Goal: Navigation & Orientation: Understand site structure

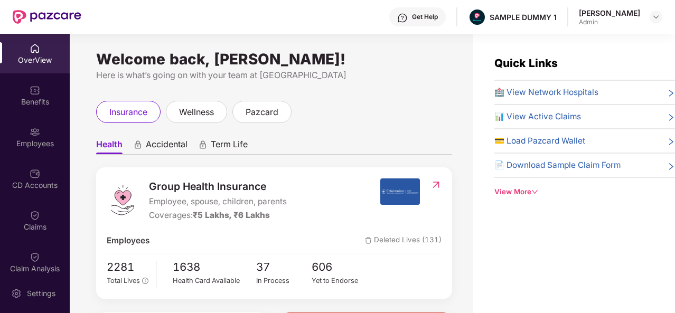
drag, startPoint x: 641, startPoint y: 12, endPoint x: 582, endPoint y: 13, distance: 58.1
click at [582, 13] on div "[PERSON_NAME] Admin" at bounding box center [621, 17] width 84 height 18
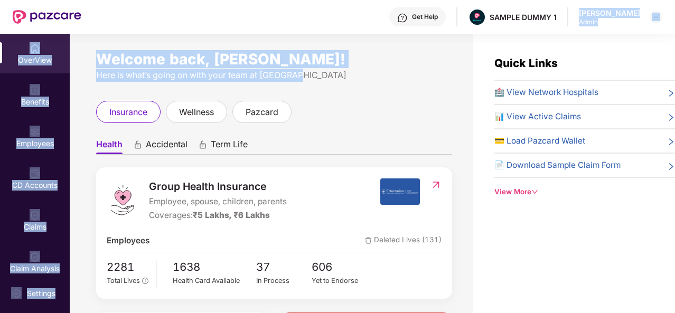
drag, startPoint x: 458, startPoint y: 68, endPoint x: 562, endPoint y: 13, distance: 118.2
click at [562, 13] on div "Get Help SAMPLE DUMMY 1 [PERSON_NAME] Admin OverView Benefits Employees CD Acco…" at bounding box center [337, 156] width 675 height 313
click at [562, 13] on div "Get Help SAMPLE DUMMY 1 [PERSON_NAME] Admin" at bounding box center [371, 17] width 581 height 34
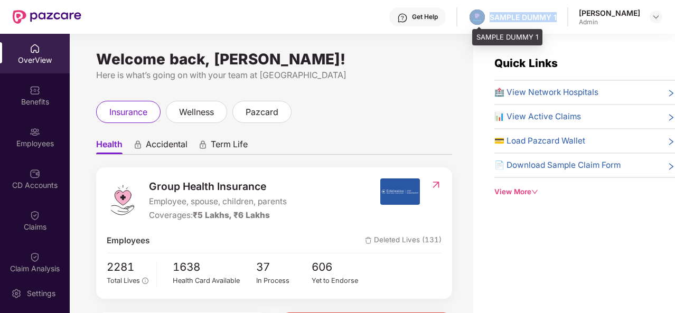
drag, startPoint x: 559, startPoint y: 15, endPoint x: 490, endPoint y: 13, distance: 68.8
click at [490, 13] on div "SAMPLE DUMMY 1" at bounding box center [512, 17] width 89 height 18
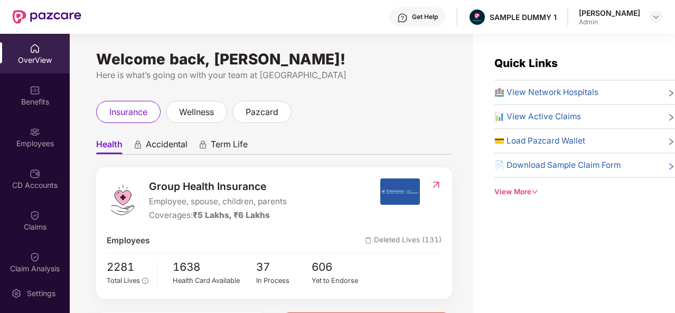
click at [438, 52] on div "Welcome back, [PERSON_NAME]! Here is what’s going on with your team at Pazcare …" at bounding box center [272, 180] width 404 height 292
click at [433, 20] on div "Get Help" at bounding box center [425, 17] width 26 height 8
click at [550, 275] on div "Quick Links 🏥 View Network Hospitals 📊 View Active Claims 💳 Load Pazcard Wallet…" at bounding box center [575, 190] width 202 height 313
click at [25, 87] on div "Benefits" at bounding box center [35, 96] width 70 height 40
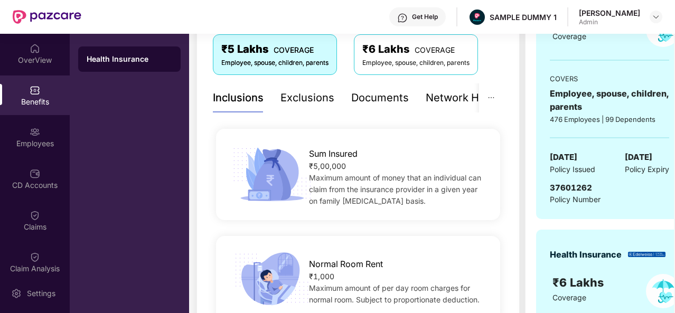
scroll to position [174, 0]
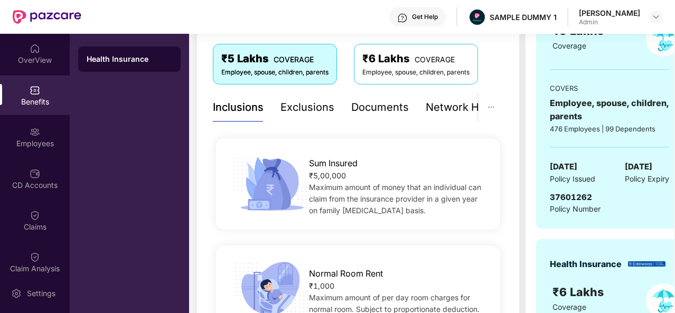
click at [297, 105] on div "Exclusions" at bounding box center [308, 107] width 54 height 16
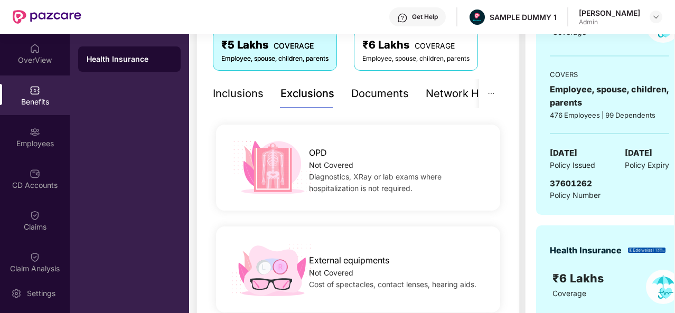
scroll to position [188, 0]
click at [384, 91] on div "Documents" at bounding box center [380, 93] width 58 height 16
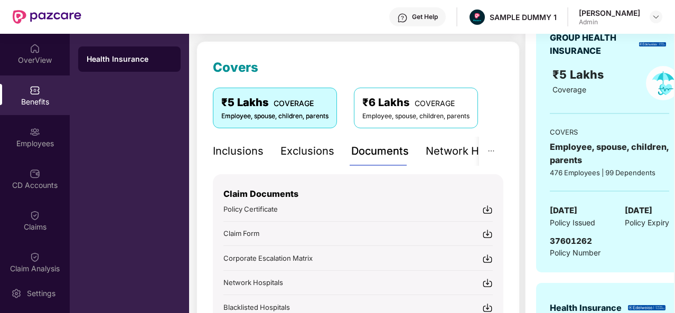
scroll to position [129, 0]
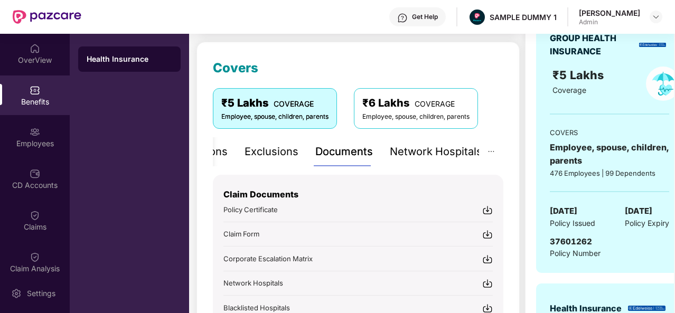
click at [438, 154] on div "Network Hospitals" at bounding box center [436, 152] width 92 height 16
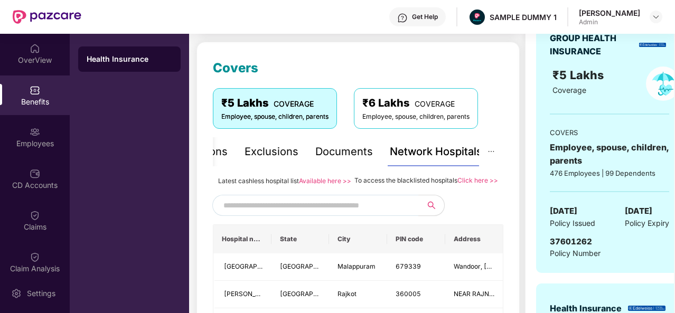
click at [303, 214] on input "text" at bounding box center [314, 206] width 181 height 16
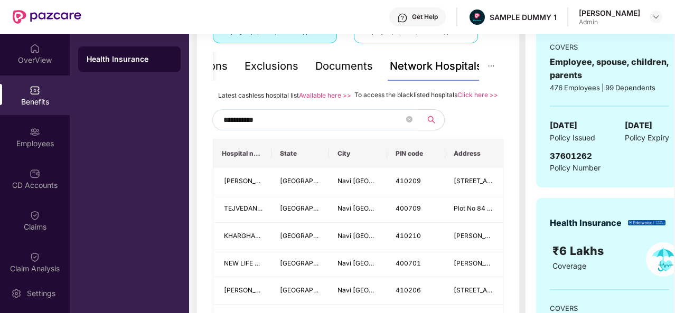
scroll to position [274, 0]
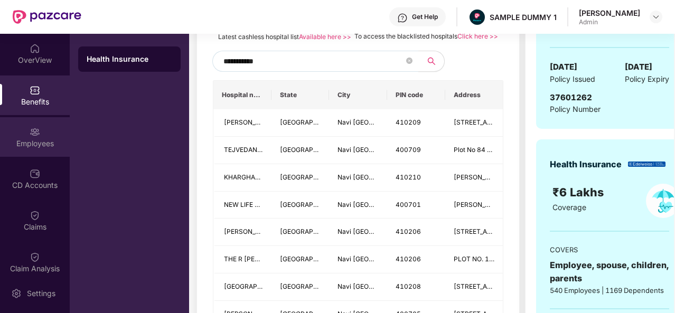
type input "**********"
click at [48, 139] on div "Employees" at bounding box center [35, 143] width 70 height 11
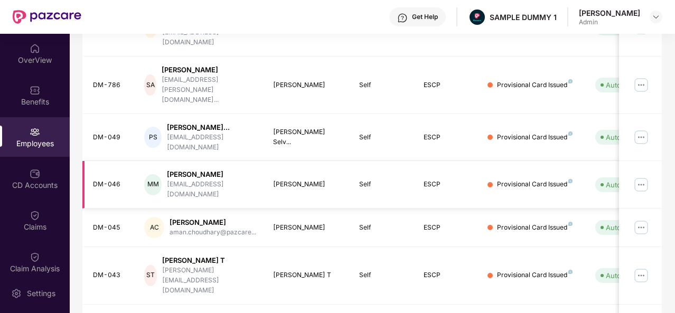
scroll to position [0, 0]
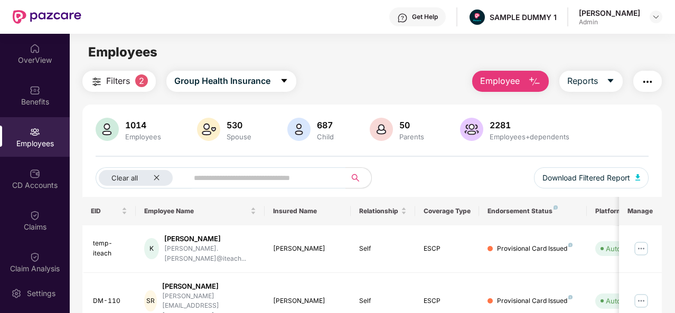
click at [530, 78] on img "button" at bounding box center [535, 82] width 13 height 13
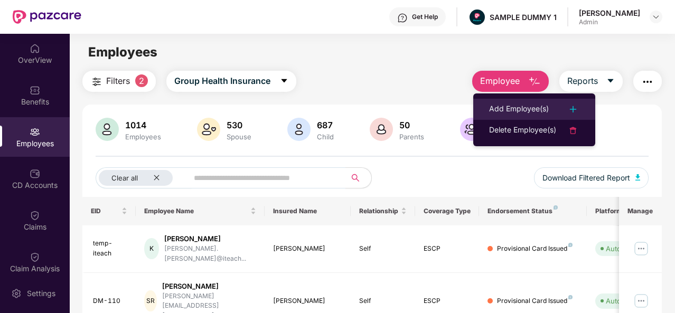
click at [563, 106] on div at bounding box center [568, 109] width 23 height 13
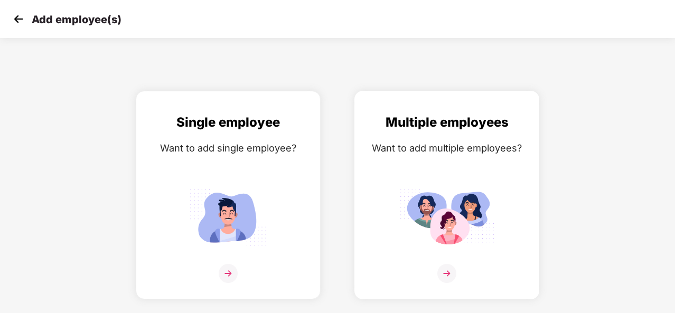
click at [445, 268] on img at bounding box center [447, 273] width 19 height 19
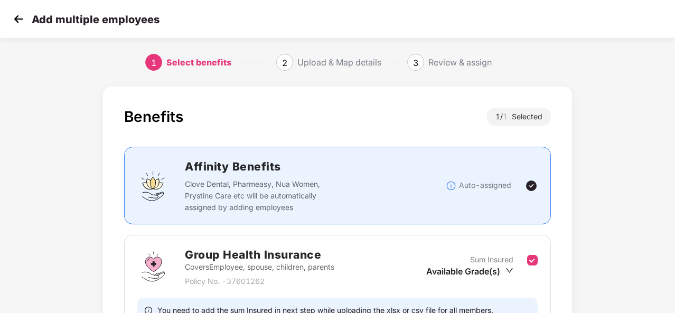
scroll to position [112, 0]
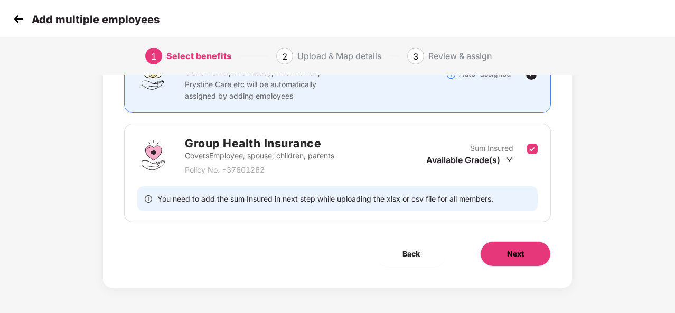
click at [522, 255] on span "Next" at bounding box center [515, 254] width 17 height 12
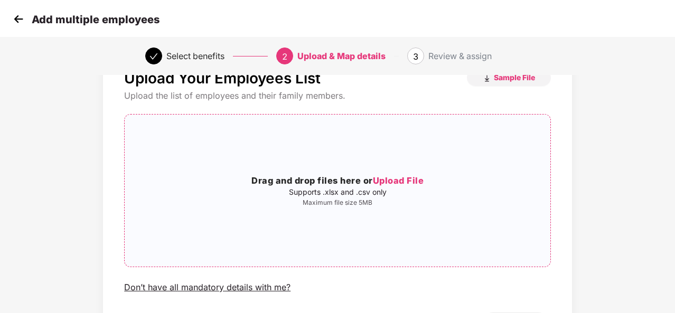
scroll to position [111, 0]
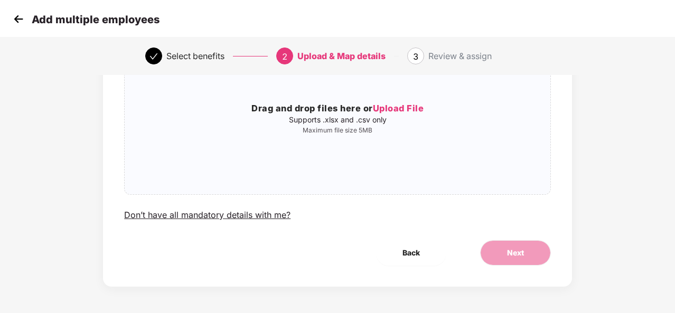
click at [20, 15] on img at bounding box center [19, 19] width 16 height 16
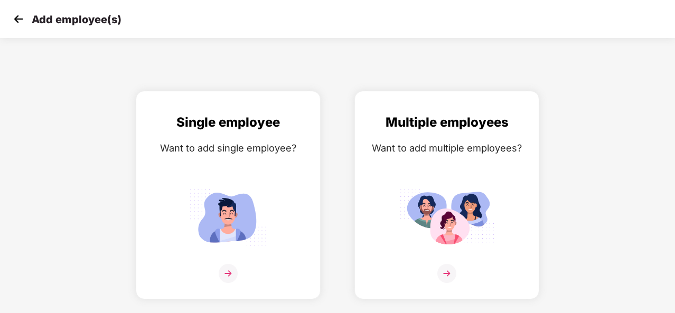
click at [20, 15] on img at bounding box center [19, 19] width 16 height 16
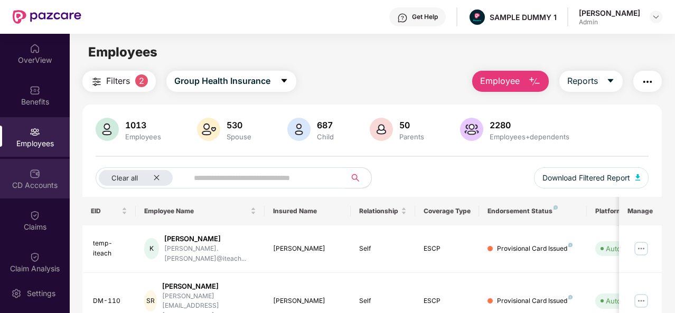
click at [46, 177] on div "CD Accounts" at bounding box center [35, 179] width 70 height 40
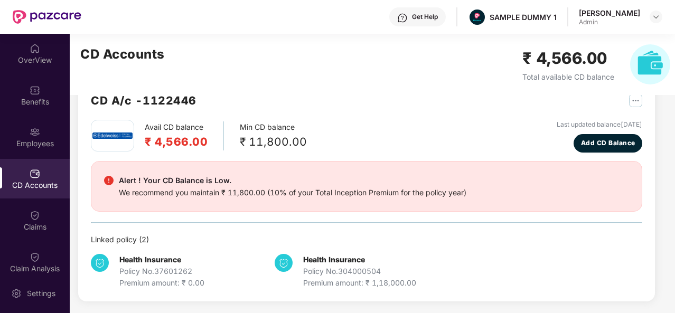
scroll to position [27, 0]
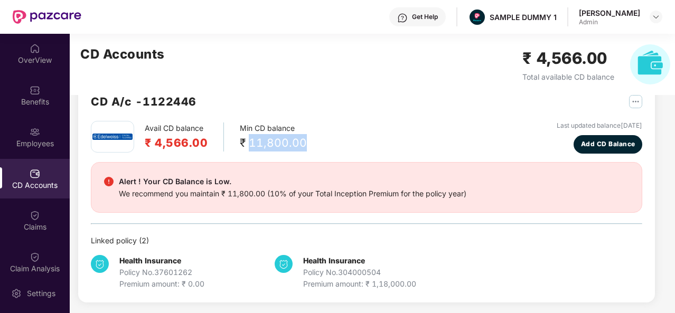
drag, startPoint x: 249, startPoint y: 141, endPoint x: 310, endPoint y: 142, distance: 60.3
click at [310, 142] on div "Avail CD balance ₹ 4,566.00 Min CD balance ₹ 11,800.00 Last updated balance [DA…" at bounding box center [367, 137] width 552 height 33
click at [346, 146] on div "Avail CD balance ₹ 4,566.00 Min CD balance ₹ 11,800.00 Last updated balance [DA…" at bounding box center [367, 137] width 552 height 33
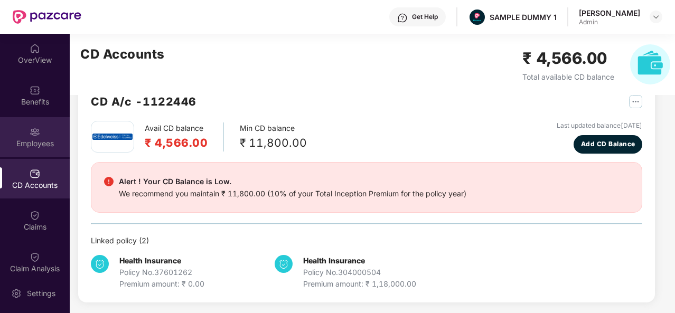
click at [40, 150] on div "Employees" at bounding box center [35, 137] width 70 height 40
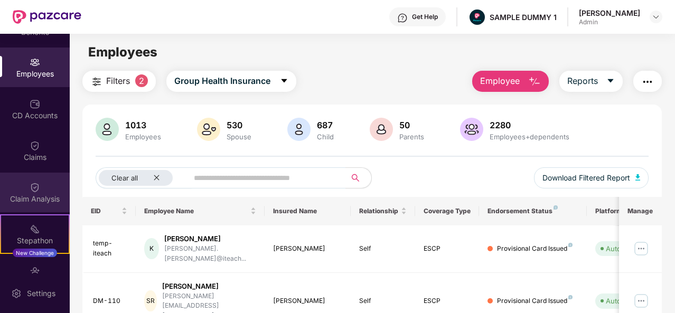
scroll to position [72, 0]
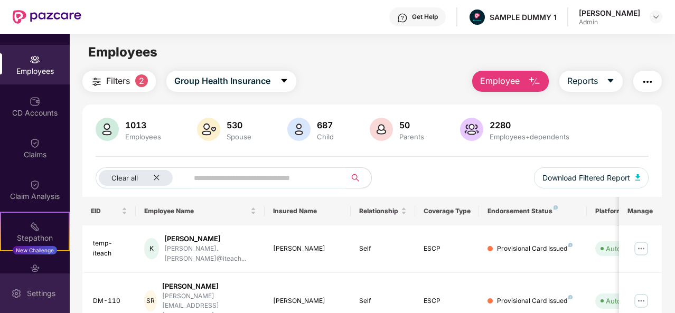
click at [20, 293] on img at bounding box center [16, 294] width 11 height 11
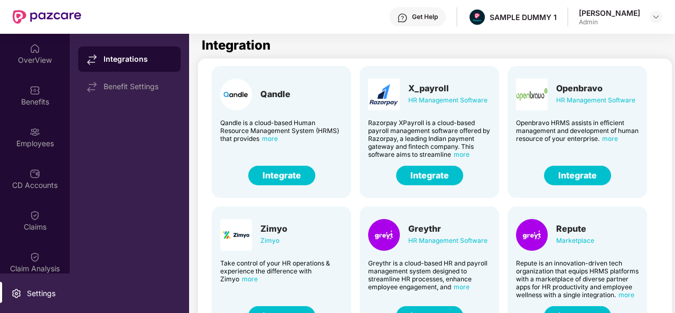
scroll to position [164, 0]
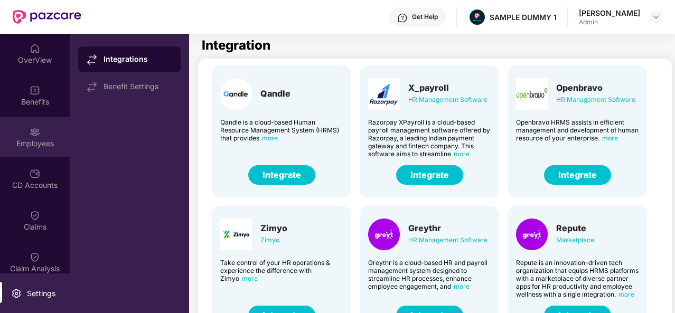
click at [42, 129] on div "Employees" at bounding box center [35, 137] width 70 height 40
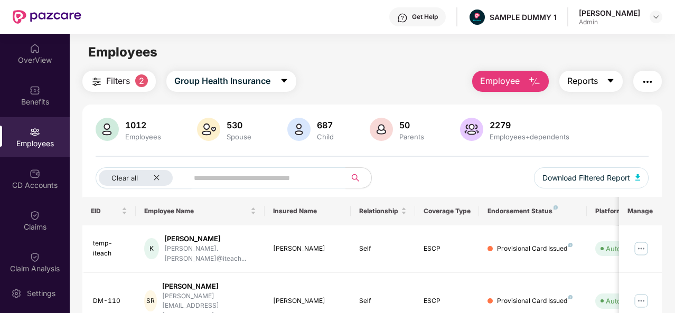
click at [608, 77] on icon "caret-down" at bounding box center [611, 81] width 8 height 8
click at [654, 76] on img "button" at bounding box center [648, 82] width 13 height 13
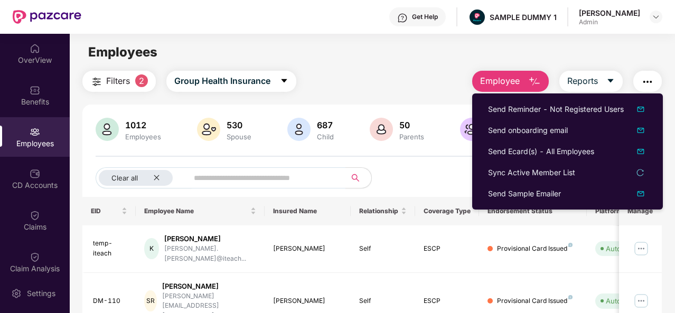
click at [653, 83] on img "button" at bounding box center [648, 82] width 13 height 13
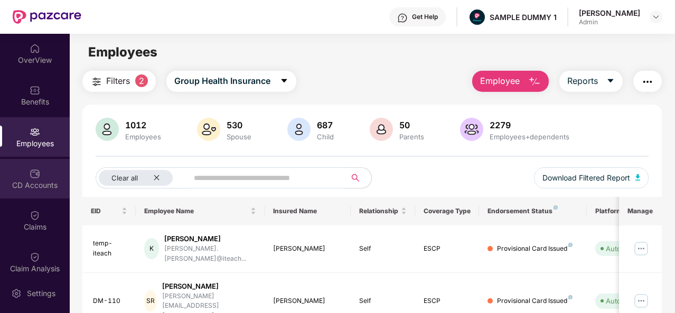
click at [37, 190] on div "CD Accounts" at bounding box center [35, 185] width 70 height 11
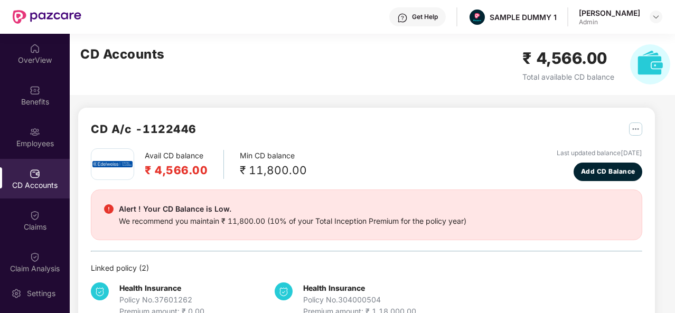
scroll to position [29, 0]
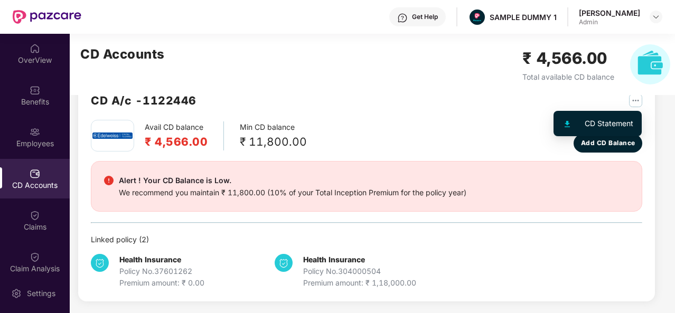
click at [636, 101] on img "button" at bounding box center [635, 100] width 13 height 13
click at [629, 102] on img "button" at bounding box center [635, 100] width 13 height 13
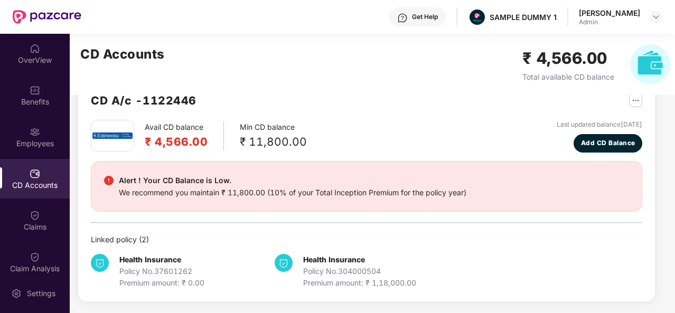
click at [410, 192] on div "We recommend you maintain ₹ 11,800.00 (10% of your Total Inception Premium for …" at bounding box center [293, 193] width 348 height 12
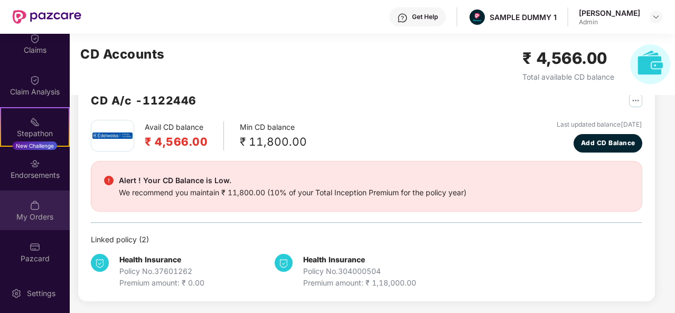
click at [37, 199] on div at bounding box center [35, 204] width 11 height 11
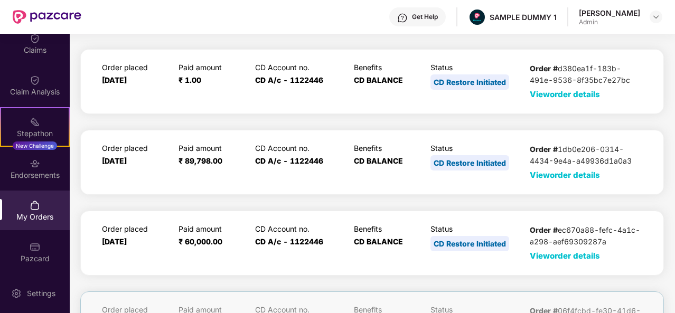
click at [561, 94] on span "View order details" at bounding box center [565, 94] width 70 height 10
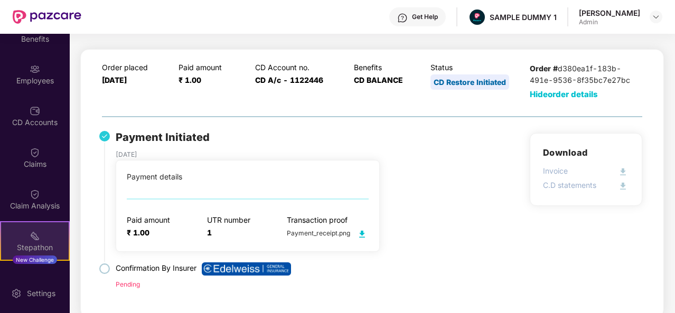
scroll to position [26, 0]
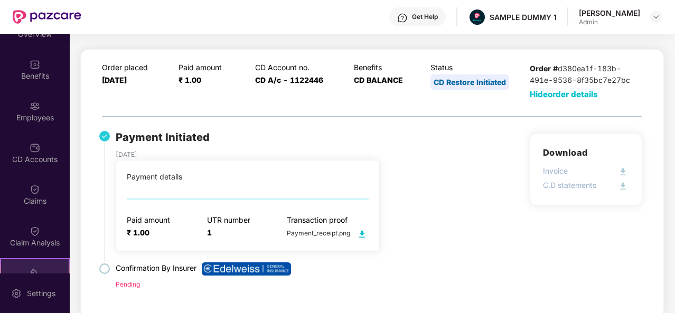
click at [45, 115] on div "Employees" at bounding box center [35, 118] width 70 height 11
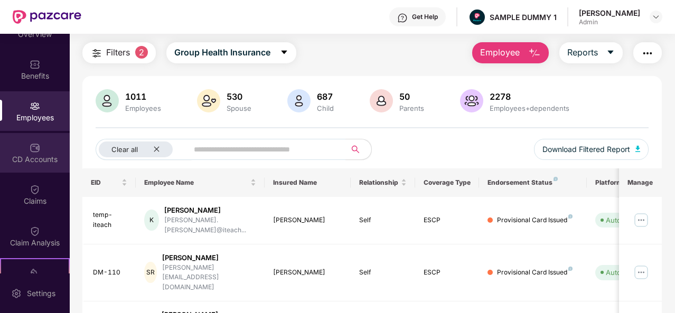
click at [40, 147] on div "CD Accounts" at bounding box center [35, 153] width 70 height 40
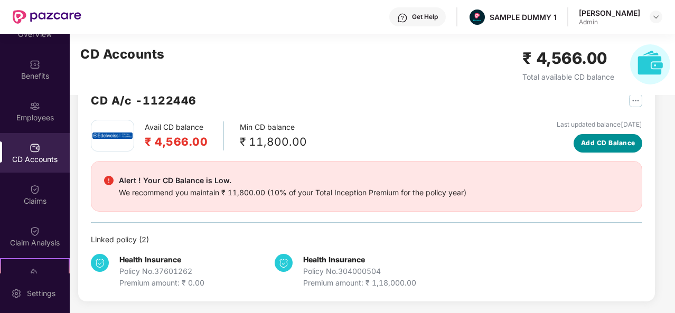
click at [613, 140] on span "Add CD Balance" at bounding box center [608, 143] width 54 height 10
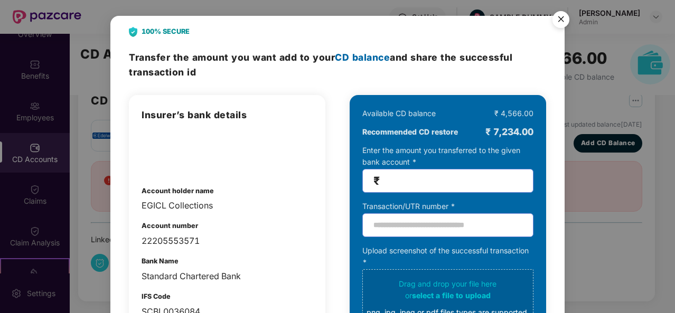
click at [563, 16] on img "Close" at bounding box center [561, 21] width 30 height 30
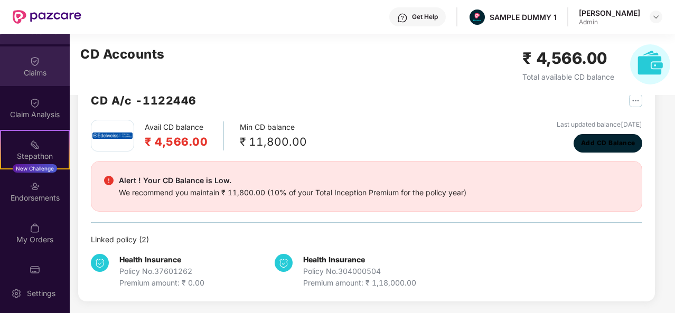
scroll to position [154, 0]
click at [35, 70] on div "Claims" at bounding box center [35, 73] width 70 height 11
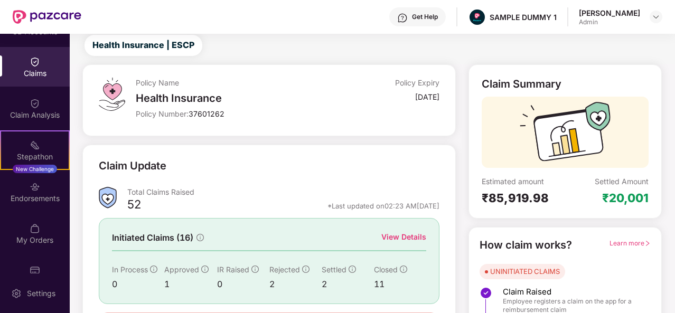
scroll to position [99, 0]
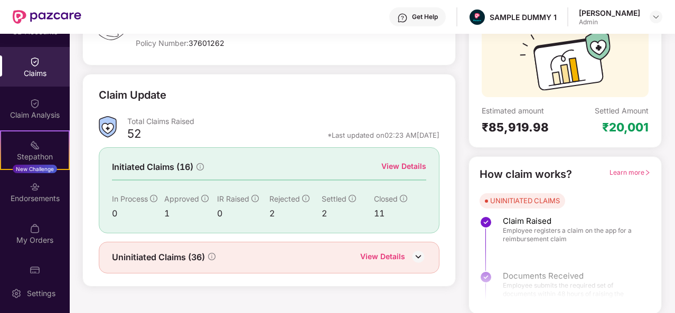
click at [412, 165] on div "View Details" at bounding box center [404, 167] width 45 height 12
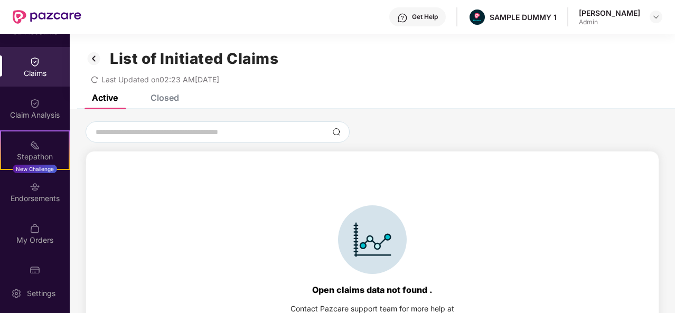
click at [155, 98] on div "Closed" at bounding box center [165, 97] width 29 height 11
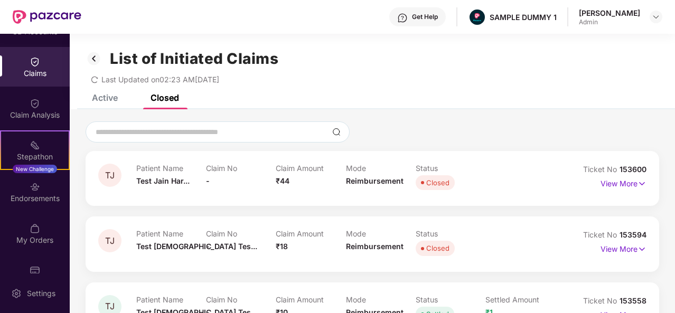
scroll to position [58, 0]
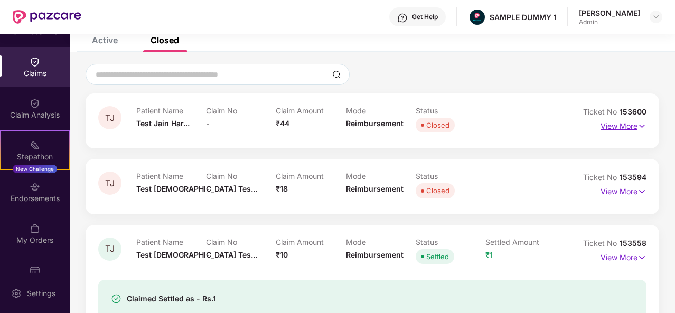
click at [624, 125] on p "View More" at bounding box center [624, 125] width 46 height 14
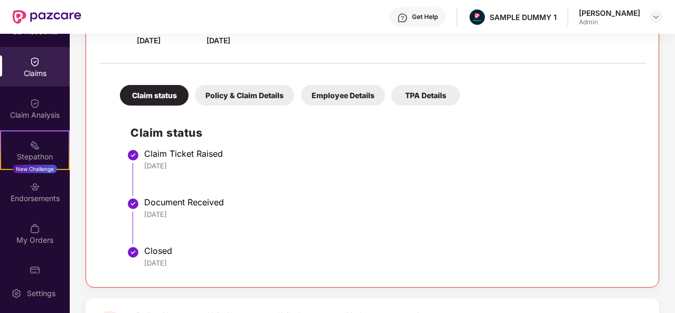
scroll to position [97, 0]
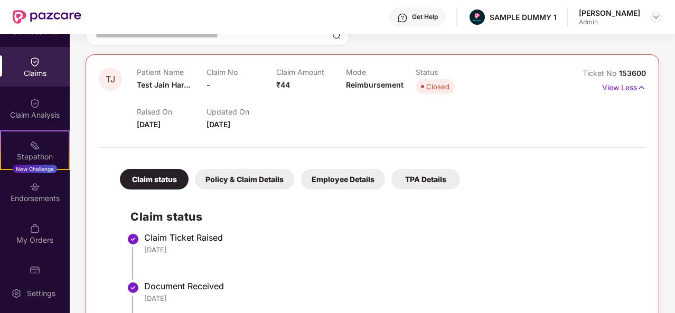
click at [256, 171] on div "Policy & Claim Details" at bounding box center [244, 179] width 99 height 21
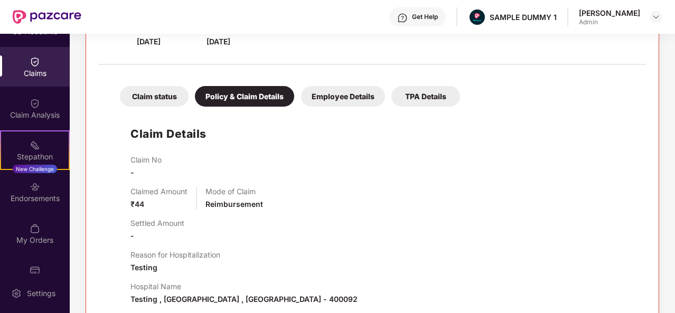
scroll to position [0, 0]
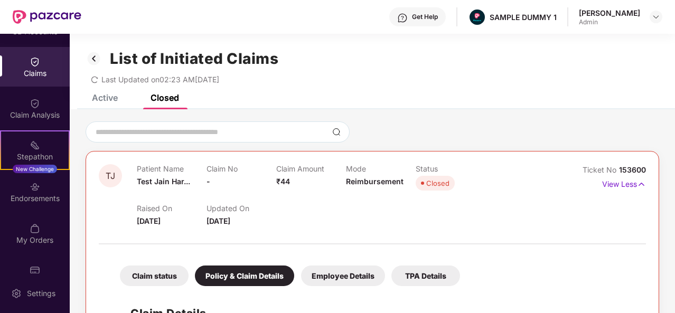
click at [95, 62] on img at bounding box center [94, 59] width 17 height 18
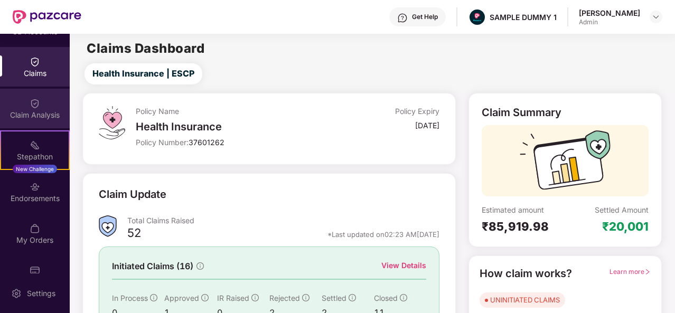
click at [43, 104] on div "Claim Analysis" at bounding box center [35, 109] width 70 height 40
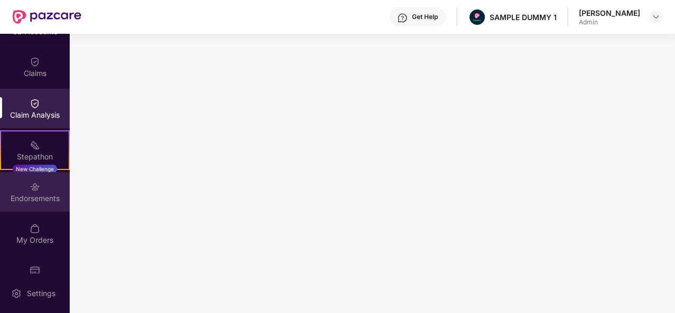
click at [39, 193] on div "Endorsements" at bounding box center [35, 198] width 70 height 11
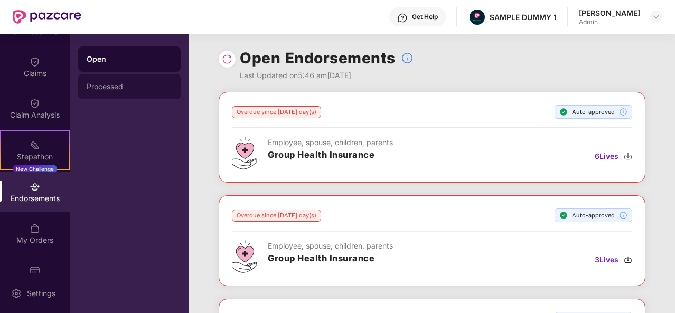
click at [113, 87] on div "Processed" at bounding box center [130, 86] width 86 height 8
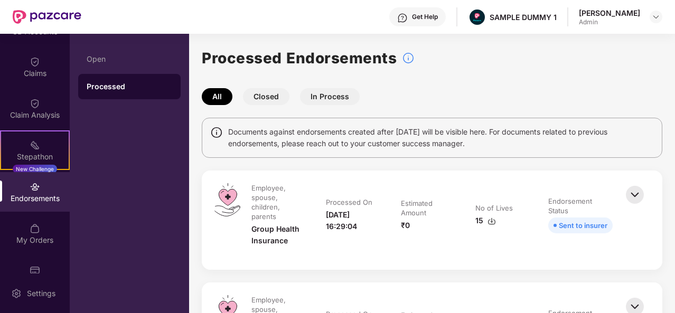
click at [629, 191] on img at bounding box center [635, 194] width 23 height 23
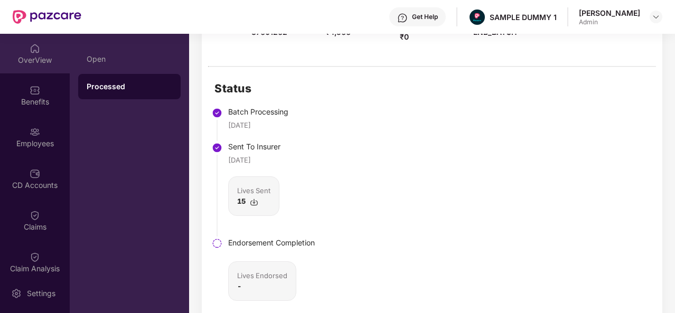
click at [44, 53] on div "OverView" at bounding box center [35, 54] width 70 height 40
